Goal: Transaction & Acquisition: Purchase product/service

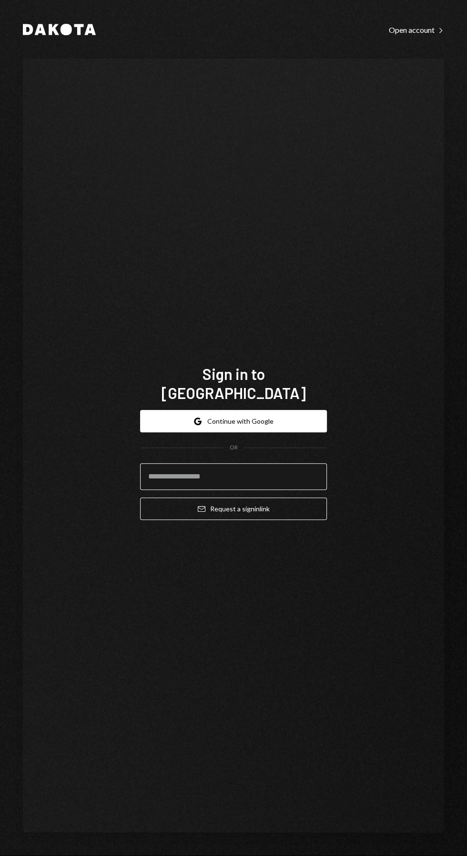
click at [253, 490] on input "email" at bounding box center [233, 476] width 187 height 27
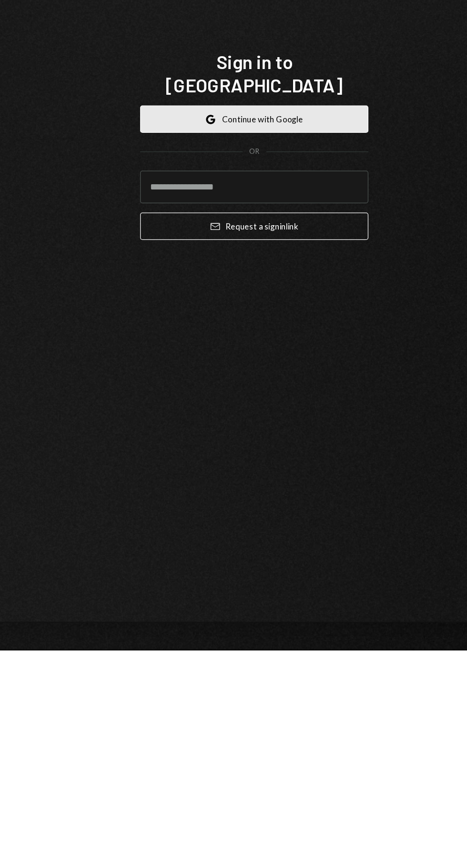
click at [269, 432] on button "Google Continue with Google" at bounding box center [233, 421] width 187 height 22
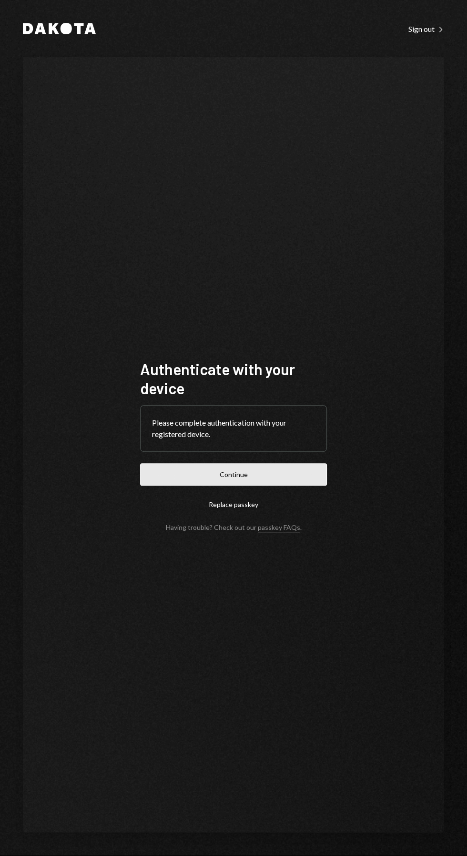
click at [263, 486] on button "Continue" at bounding box center [233, 474] width 187 height 22
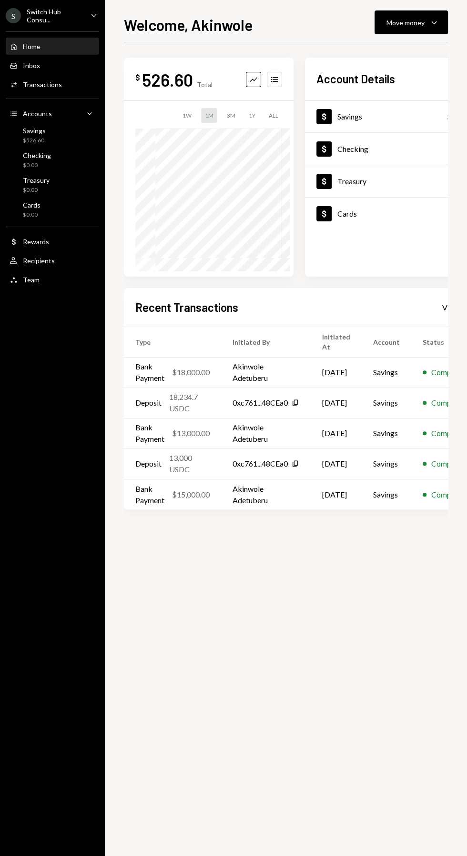
click at [28, 46] on div "Home" at bounding box center [32, 46] width 18 height 8
click at [33, 65] on div "Inbox" at bounding box center [31, 65] width 17 height 8
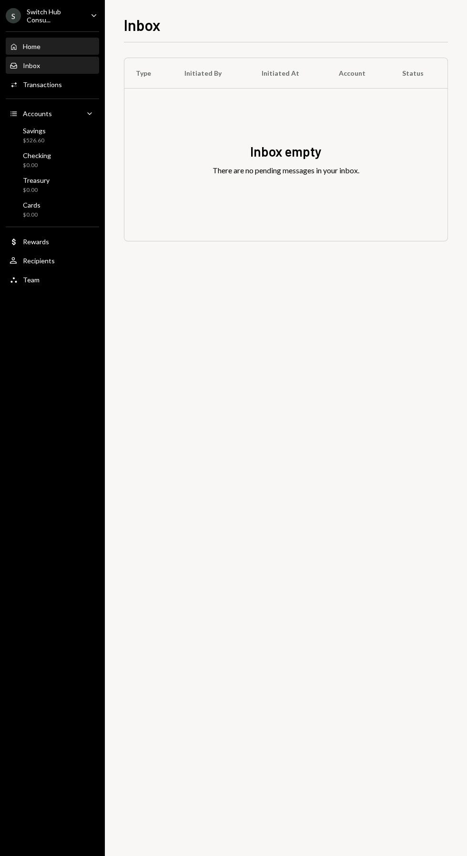
click at [28, 40] on div "Home Home" at bounding box center [53, 47] width 86 height 16
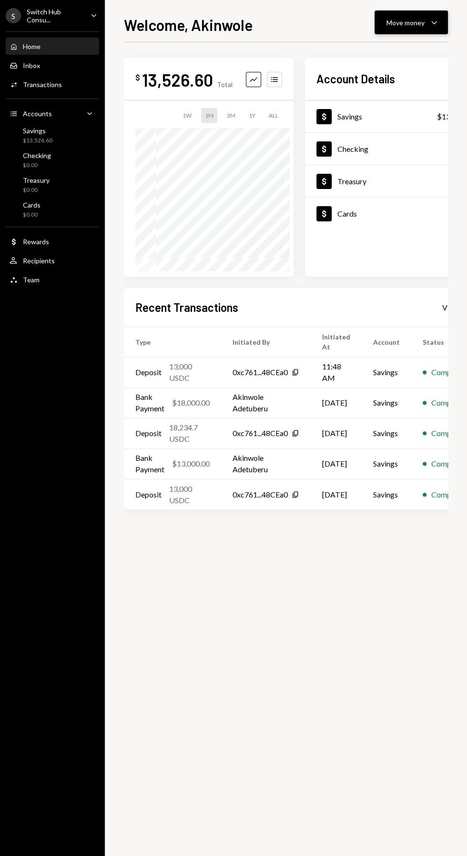
click at [401, 21] on div "Move money" at bounding box center [405, 23] width 38 height 10
click at [362, 45] on div "Withdraw Send" at bounding box center [396, 50] width 95 height 21
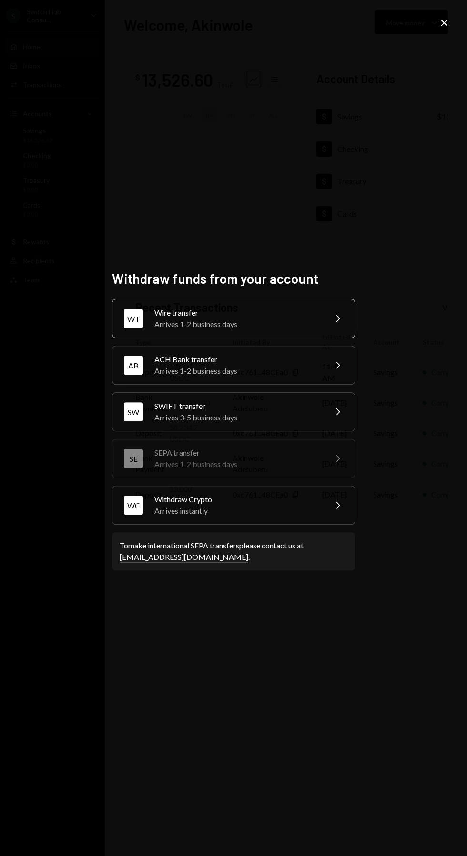
click at [179, 319] on div "Wire transfer" at bounding box center [237, 312] width 166 height 11
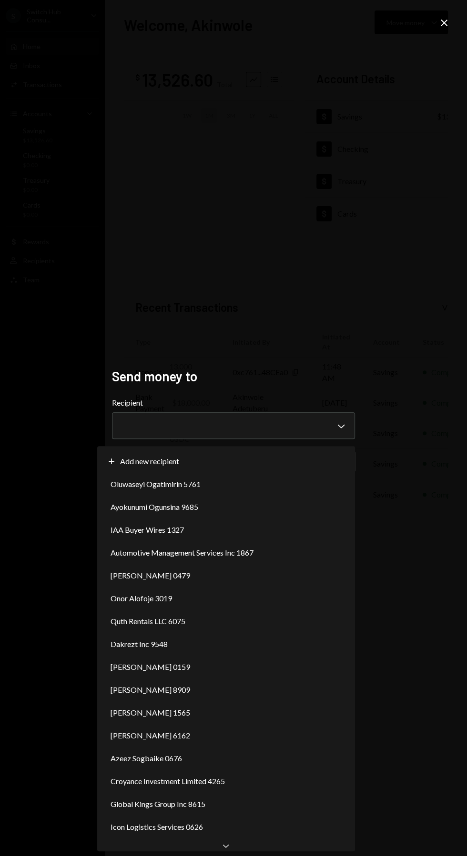
click at [177, 462] on span "Add new recipient" at bounding box center [149, 461] width 59 height 11
select select "**********"
click at [130, 777] on div "**********" at bounding box center [233, 428] width 467 height 856
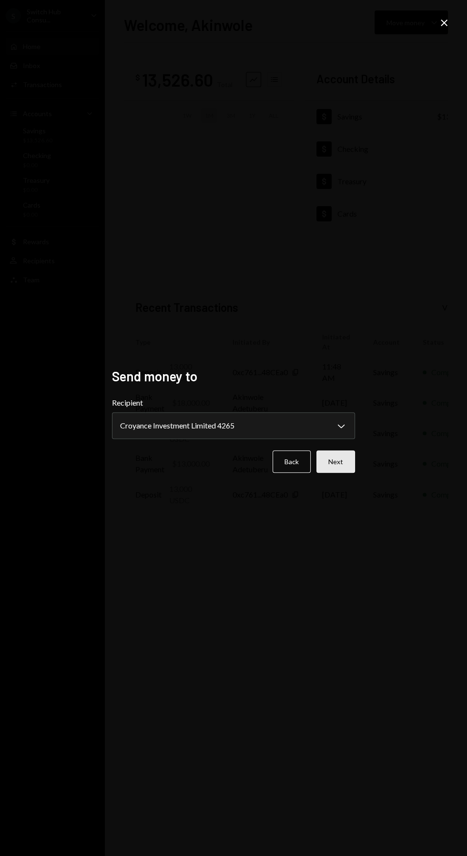
click at [343, 473] on button "Next" at bounding box center [335, 461] width 39 height 22
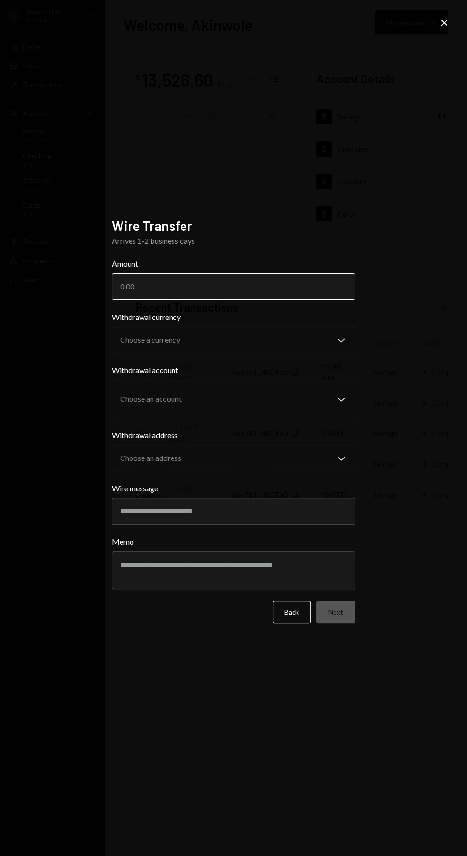
click at [150, 300] on input "Amount" at bounding box center [233, 286] width 243 height 27
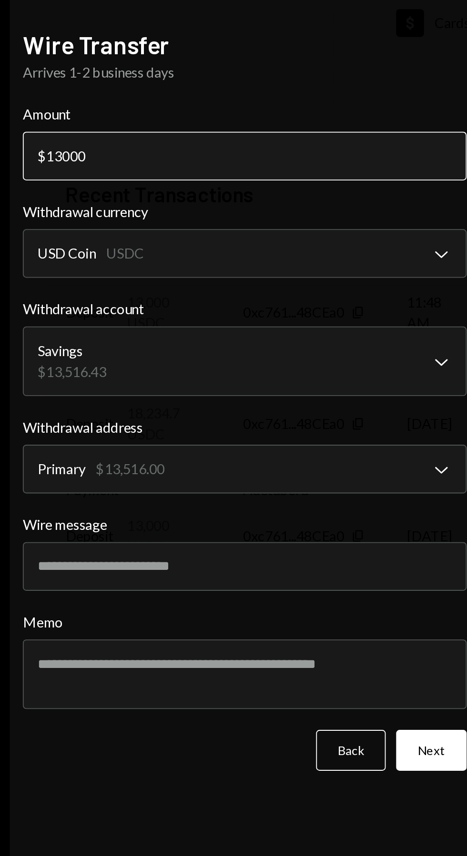
type input "13000"
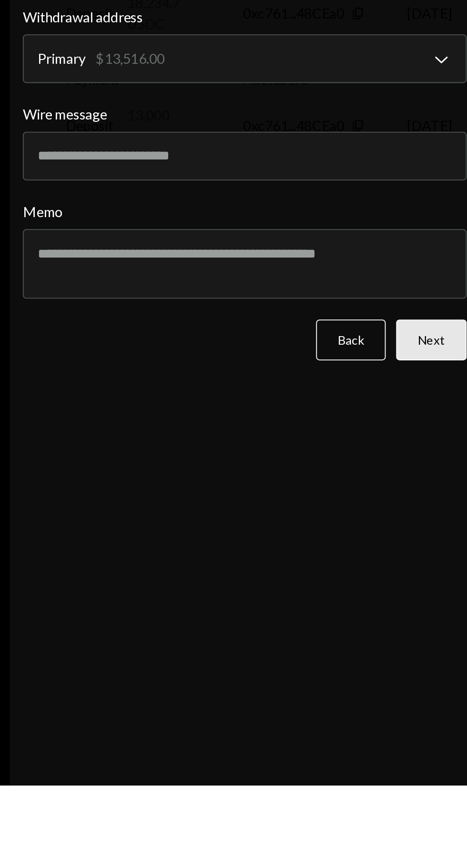
click at [342, 623] on button "Next" at bounding box center [335, 612] width 39 height 22
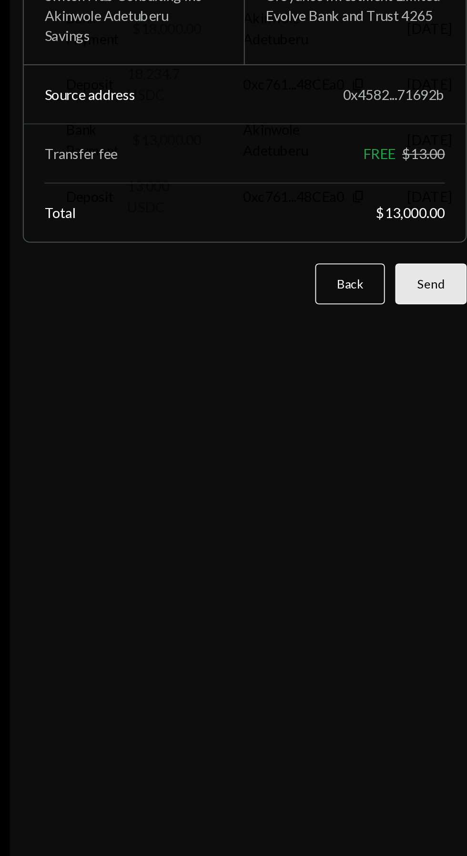
click at [337, 554] on button "Send" at bounding box center [335, 542] width 39 height 22
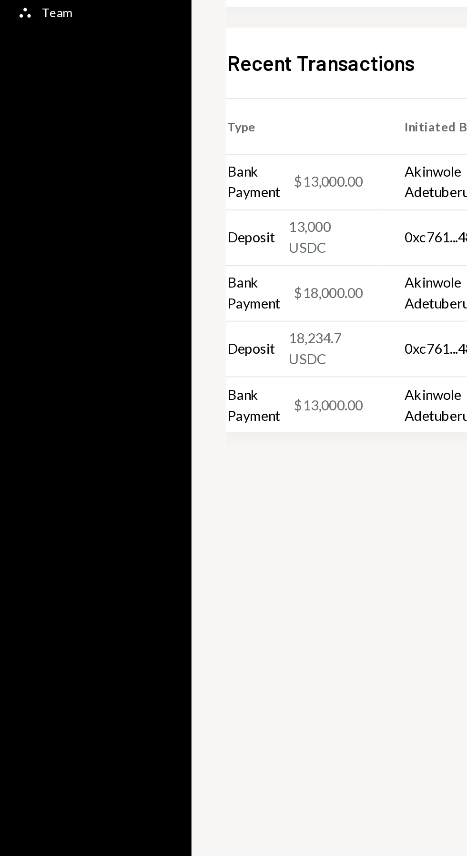
scroll to position [0, 45]
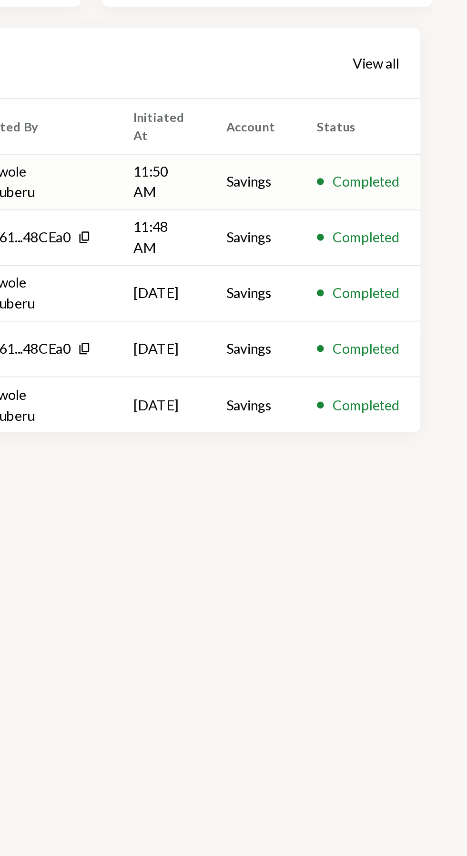
click at [354, 365] on td "Savings" at bounding box center [348, 372] width 50 height 30
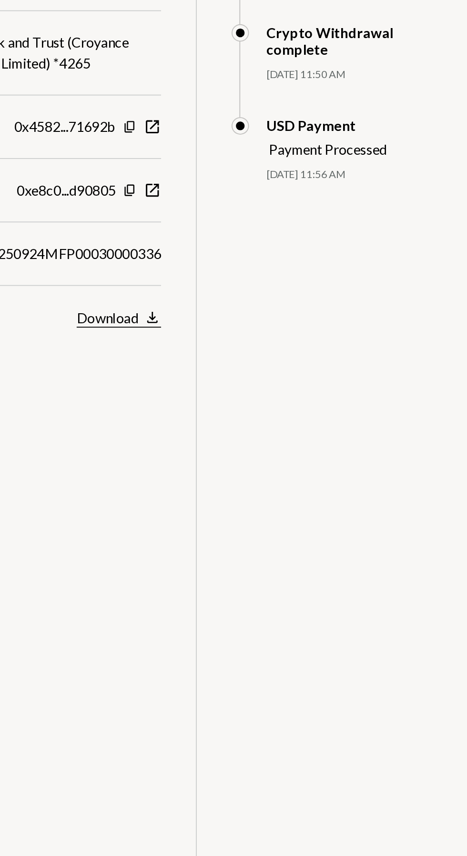
click at [280, 442] on div "Download" at bounding box center [270, 446] width 34 height 9
